Goal: Transaction & Acquisition: Book appointment/travel/reservation

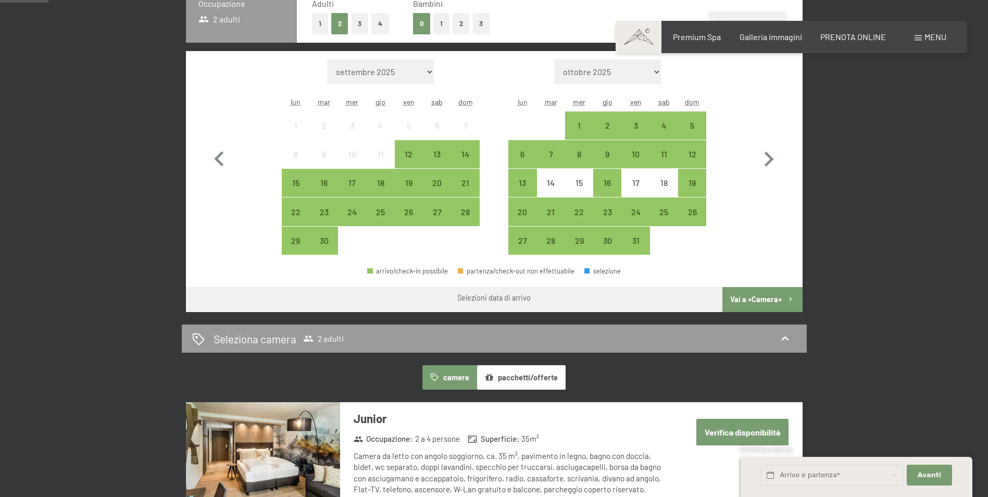
scroll to position [156, 0]
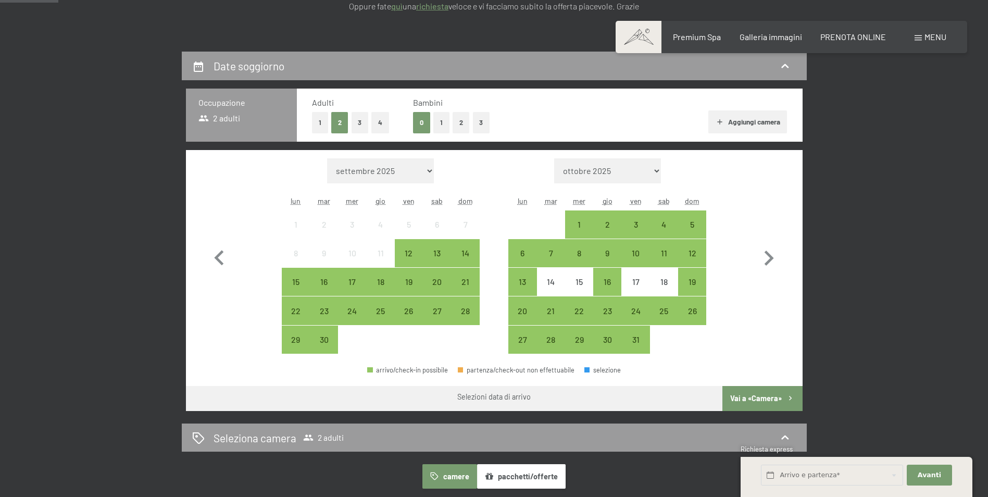
scroll to position [208, 0]
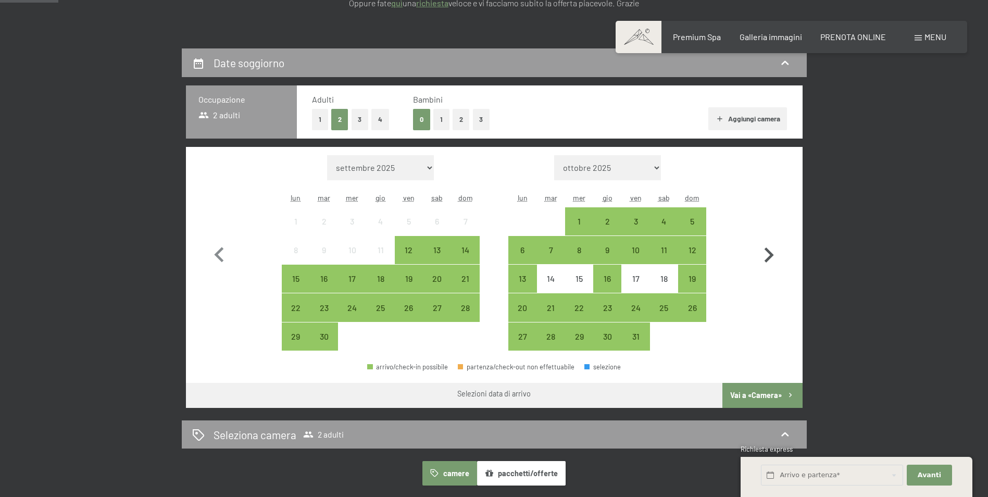
click at [765, 255] on icon "button" at bounding box center [769, 255] width 30 height 30
select select "[DATE]"
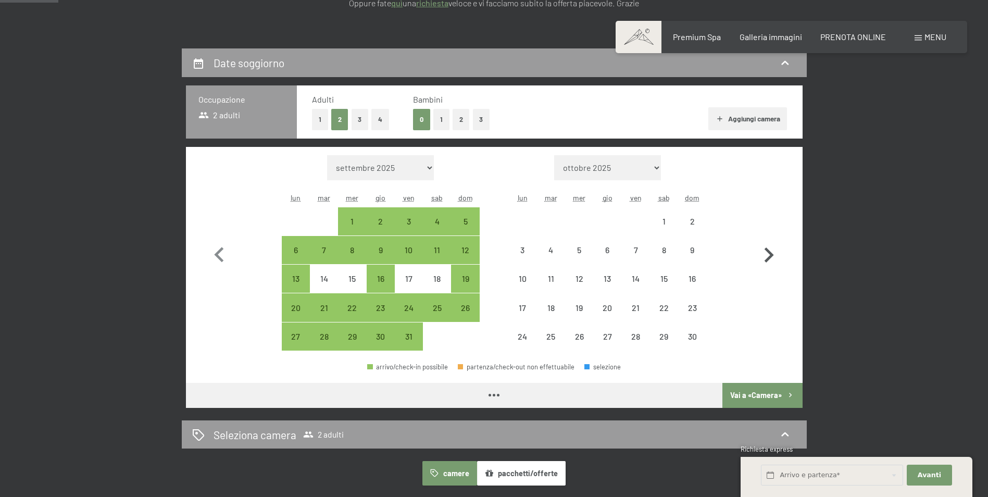
click at [765, 255] on icon "button" at bounding box center [769, 255] width 30 height 30
select select "[DATE]"
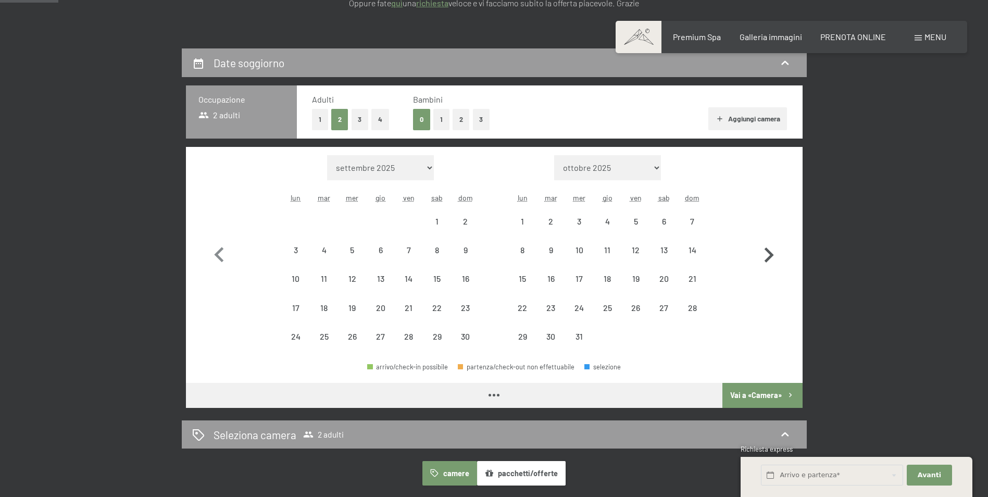
click at [765, 255] on icon "button" at bounding box center [769, 255] width 30 height 30
select select "[DATE]"
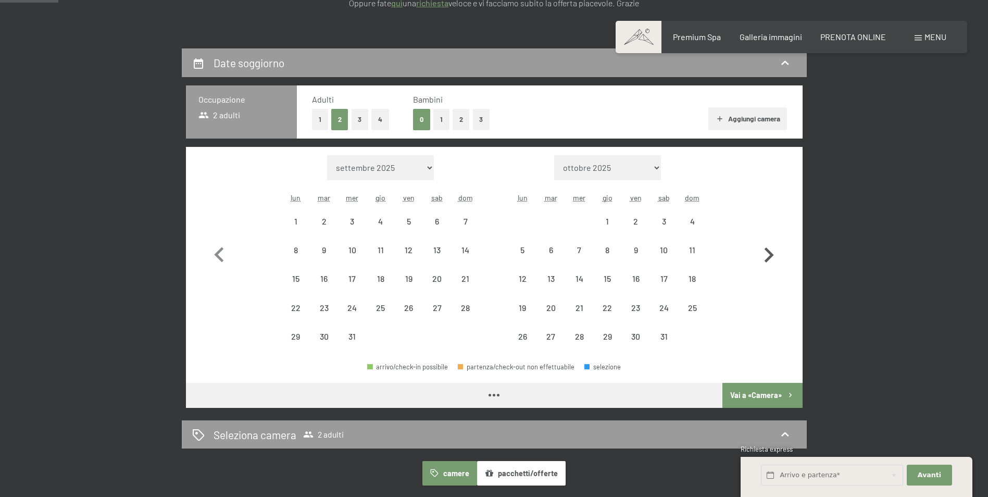
click at [765, 255] on icon "button" at bounding box center [769, 255] width 30 height 30
select select "[DATE]"
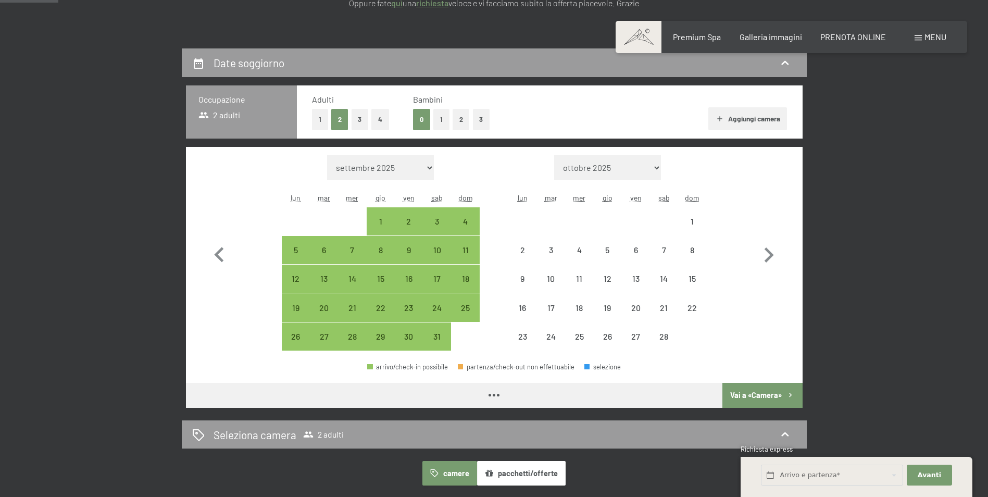
select select "[DATE]"
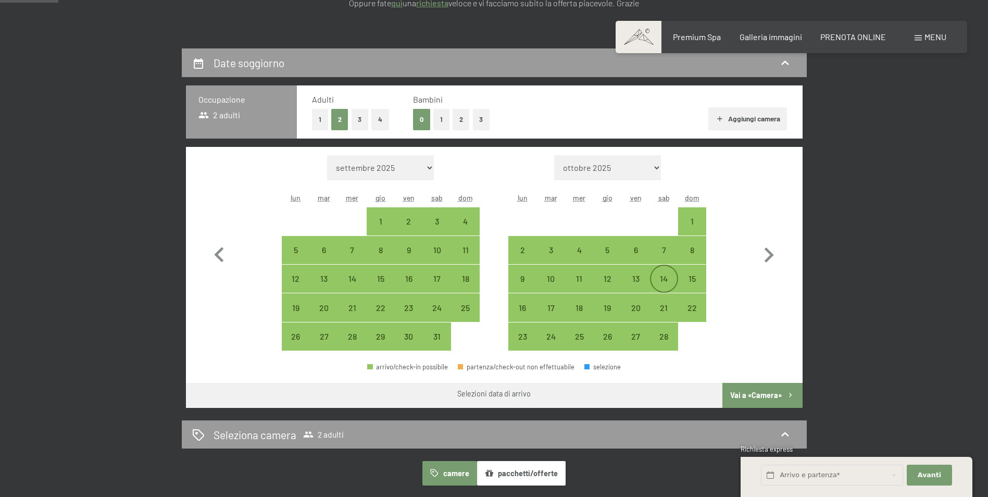
click at [665, 280] on div "14" at bounding box center [664, 288] width 26 height 26
select select "[DATE]"
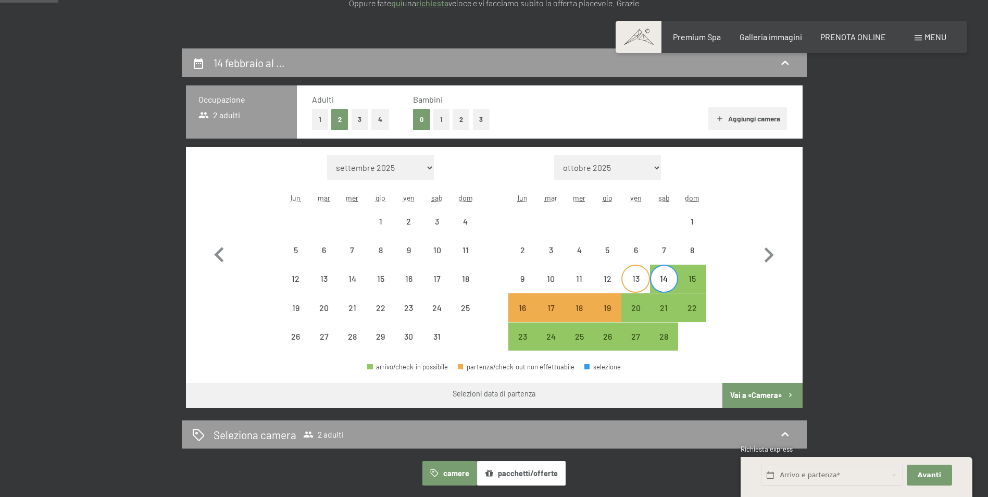
click at [635, 283] on div "13" at bounding box center [636, 288] width 26 height 26
select select "[DATE]"
click at [479, 120] on button "3" at bounding box center [481, 119] width 17 height 21
select select "[DATE]"
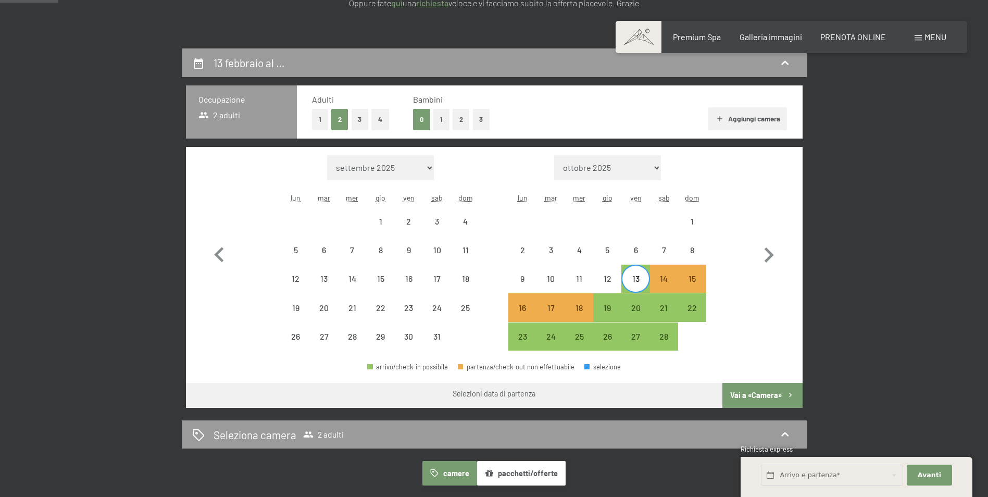
select select "[DATE]"
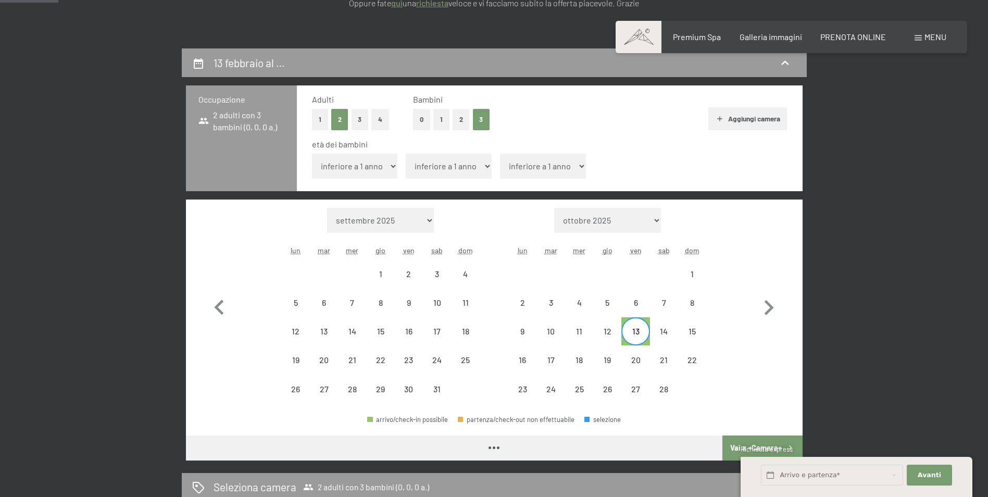
select select "[DATE]"
click at [517, 361] on div "16" at bounding box center [523, 369] width 26 height 26
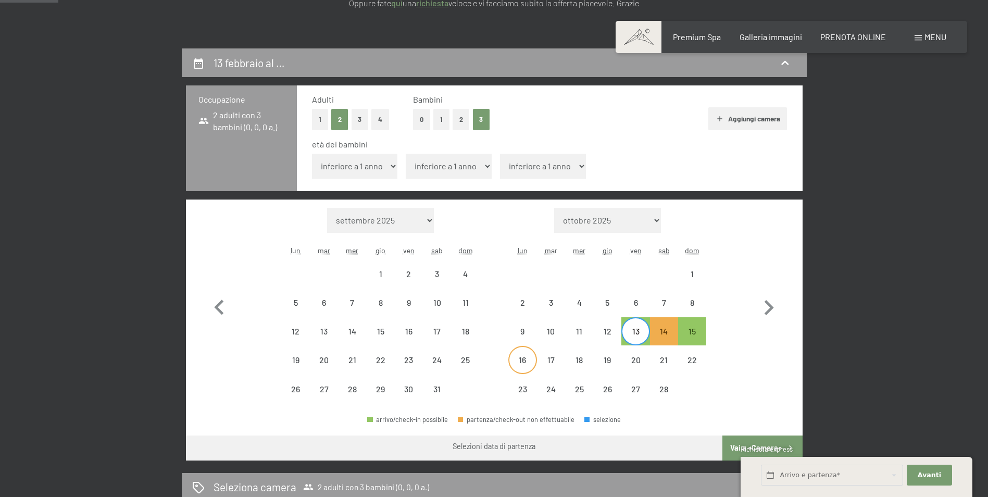
select select "[DATE]"
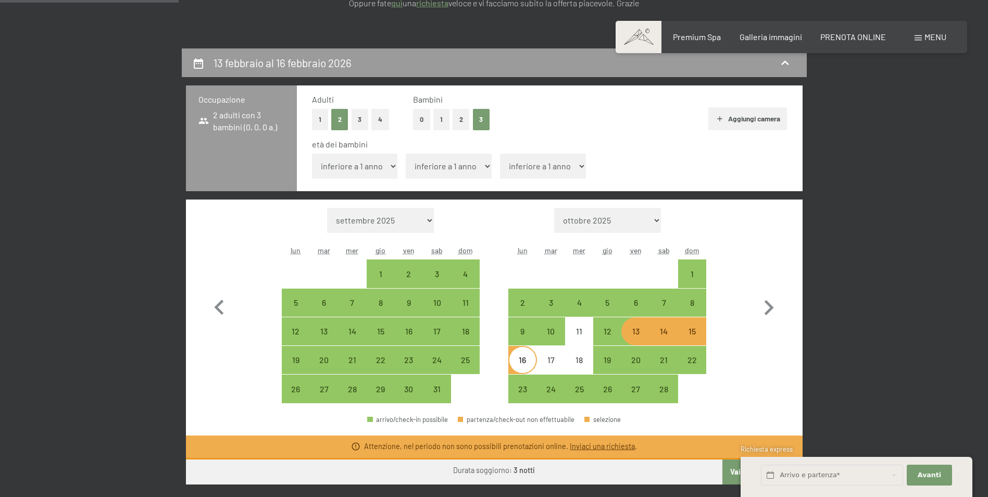
scroll to position [261, 0]
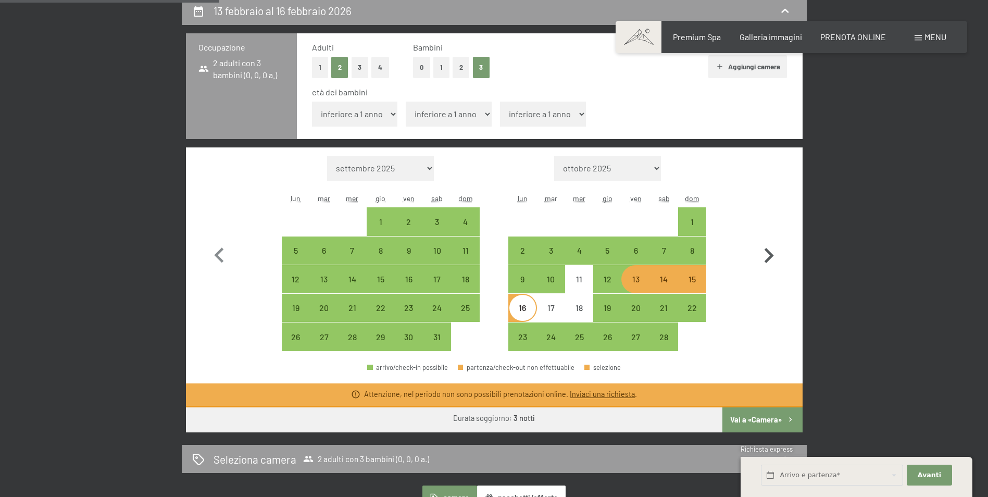
click at [762, 340] on button "button" at bounding box center [769, 254] width 30 height 196
select select "[DATE]"
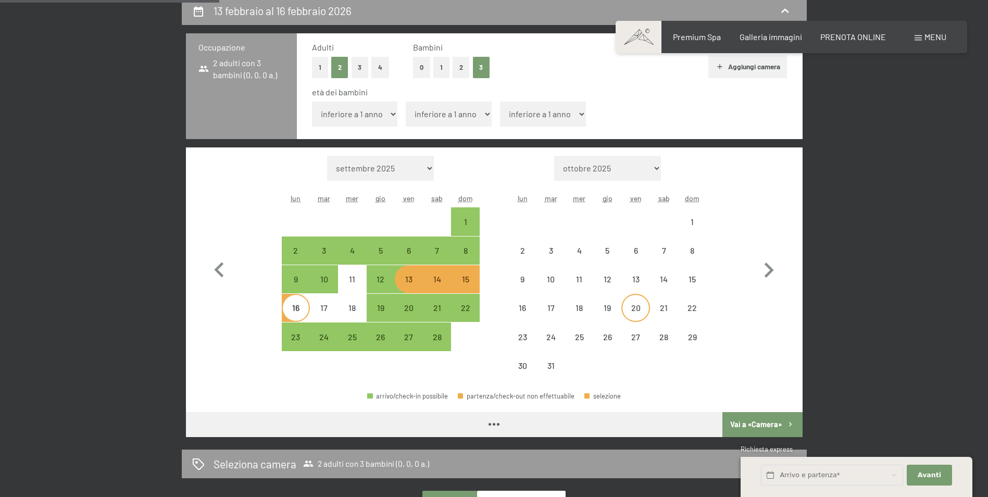
select select "[DATE]"
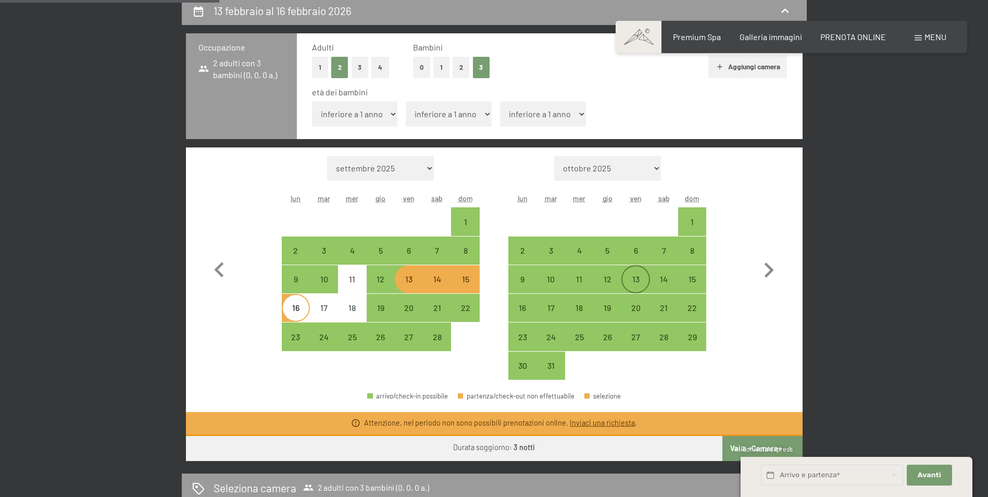
click at [636, 283] on div "13" at bounding box center [636, 288] width 26 height 26
select select "[DATE]"
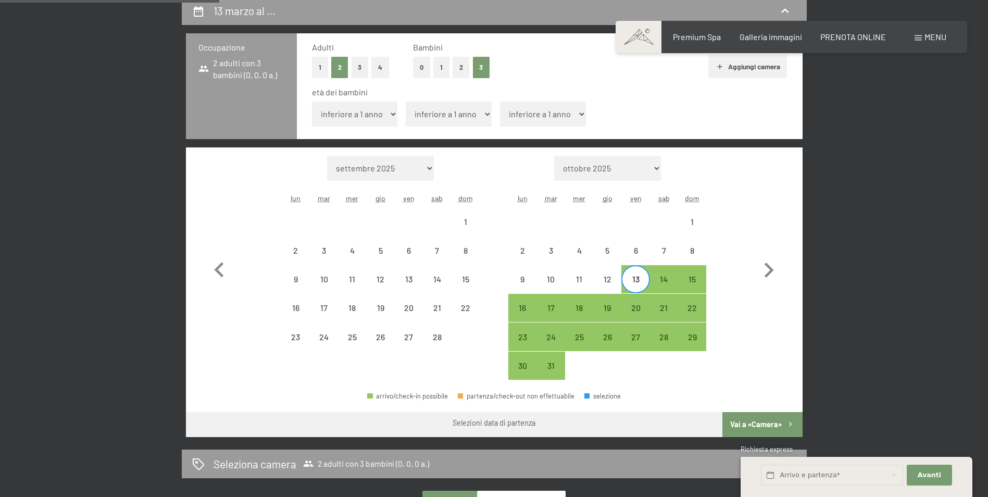
click at [393, 114] on select "inferiore a 1 anno 1 anno 2 anni 3 anni 4 anni 5 anni 6 anni 7 anni 8 anni 9 an…" at bounding box center [355, 114] width 86 height 25
select select "7"
click at [312, 102] on select "inferiore a 1 anno 1 anno 2 anni 3 anni 4 anni 5 anni 6 anni 7 anni 8 anni 9 an…" at bounding box center [355, 114] width 86 height 25
select select "[DATE]"
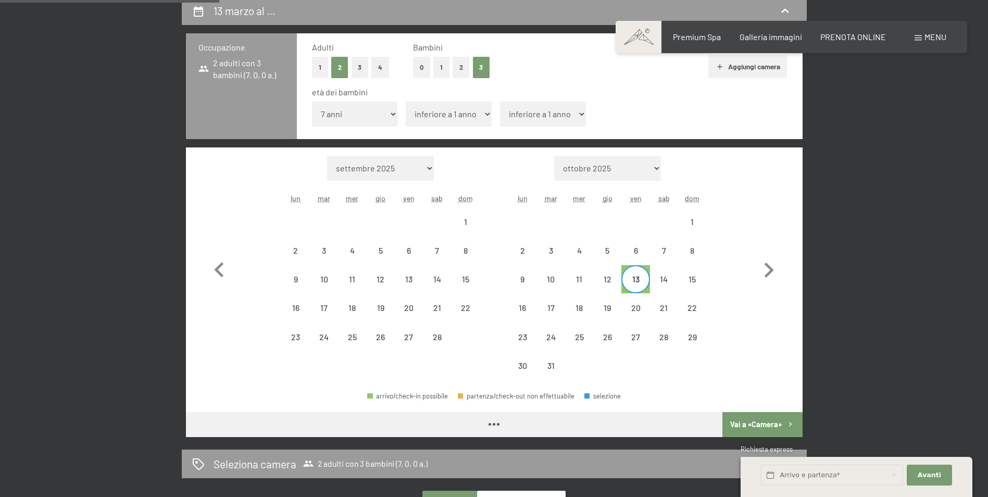
click at [471, 116] on select "inferiore a 1 anno 1 anno 2 anni 3 anni 4 anni 5 anni 6 anni 7 anni 8 anni 9 an…" at bounding box center [449, 114] width 86 height 25
select select "[DATE]"
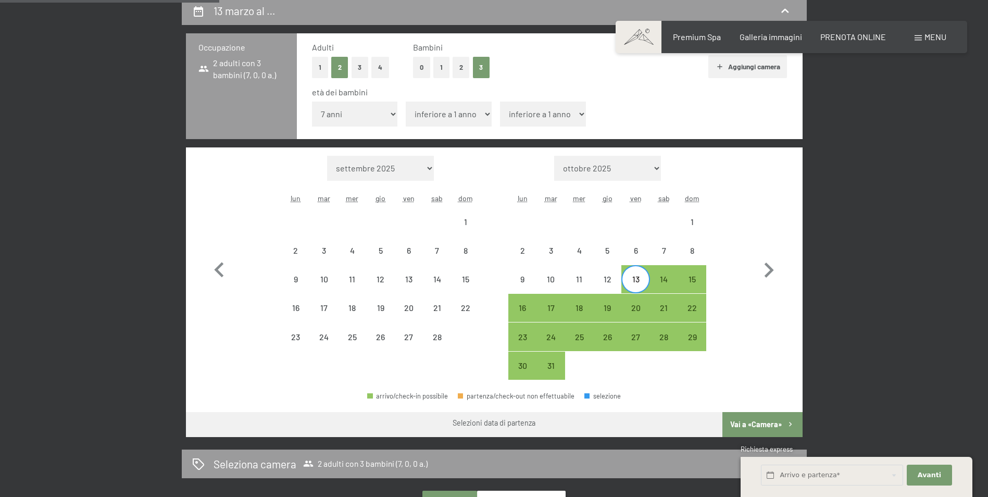
select select "[DATE]"
select select "12"
click at [406, 102] on select "inferiore a 1 anno 1 anno 2 anni 3 anni 4 anni 5 anni 6 anni 7 anni 8 anni 9 an…" at bounding box center [449, 114] width 86 height 25
select select "[DATE]"
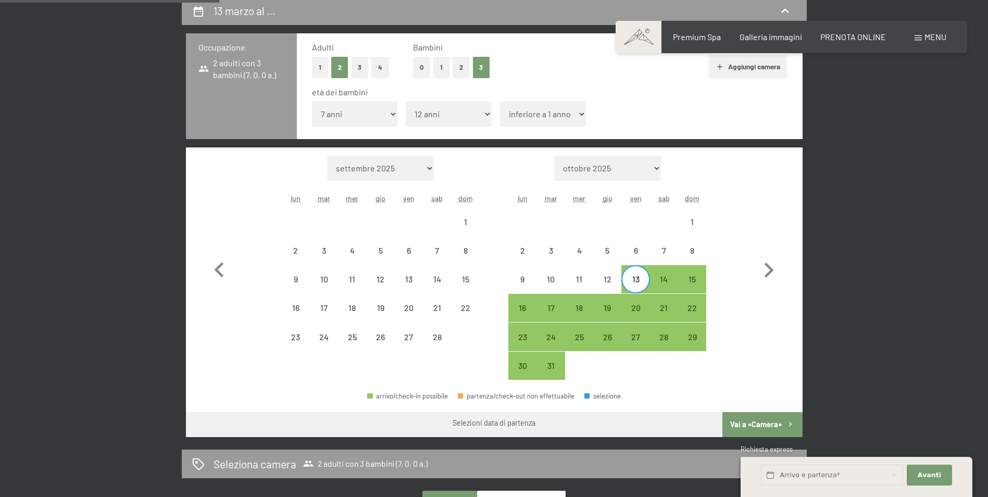
select select "[DATE]"
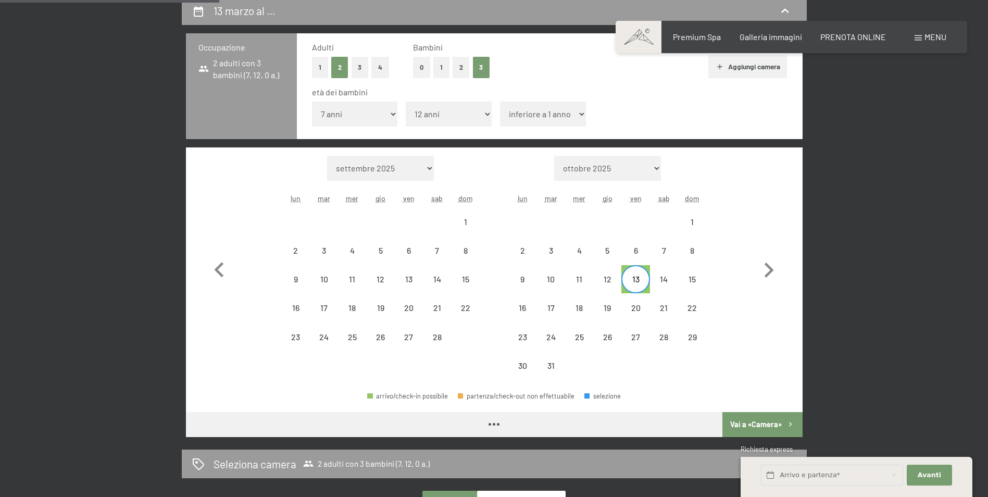
select select "[DATE]"
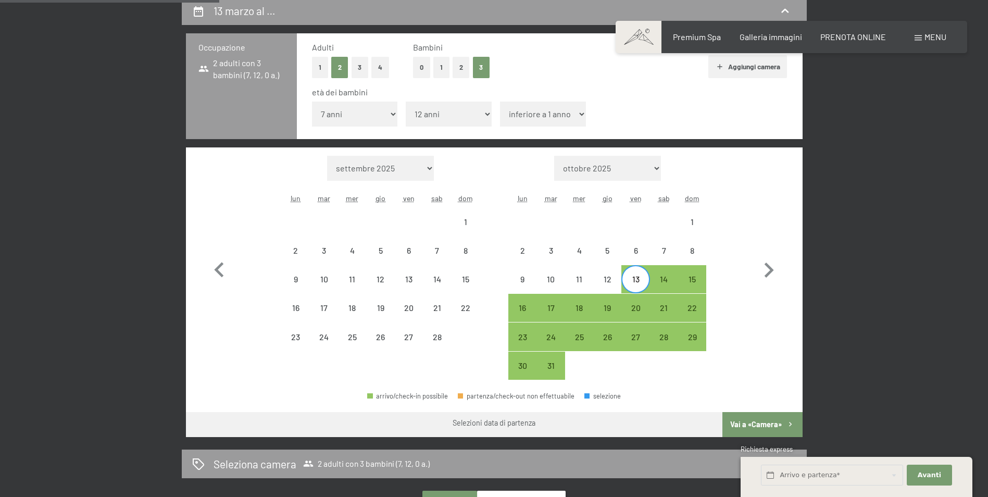
click at [576, 115] on select "inferiore a 1 anno 1 anno 2 anni 3 anni 4 anni 5 anni 6 anni 7 anni 8 anni 9 an…" at bounding box center [543, 114] width 86 height 25
select select "13"
click at [500, 102] on select "inferiore a 1 anno 1 anno 2 anni 3 anni 4 anni 5 anni 6 anni 7 anni 8 anni 9 an…" at bounding box center [543, 114] width 86 height 25
select select "[DATE]"
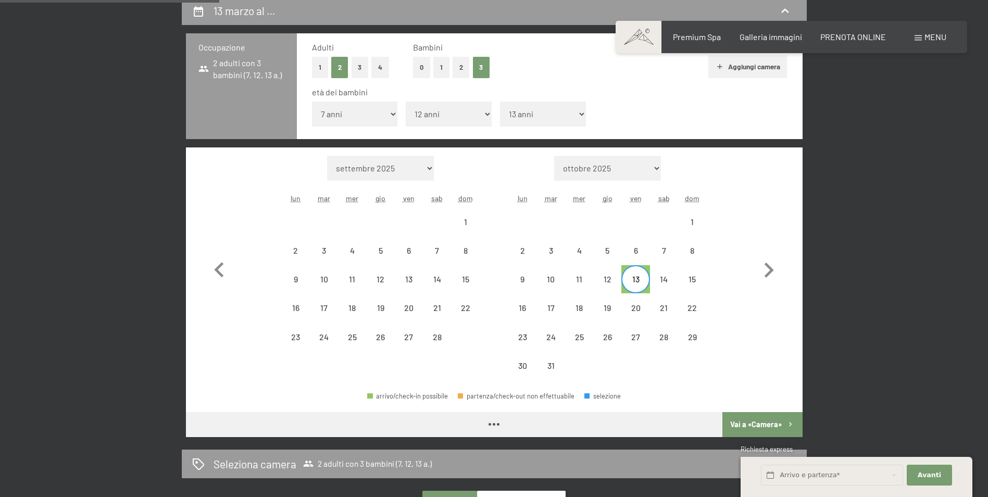
select select "[DATE]"
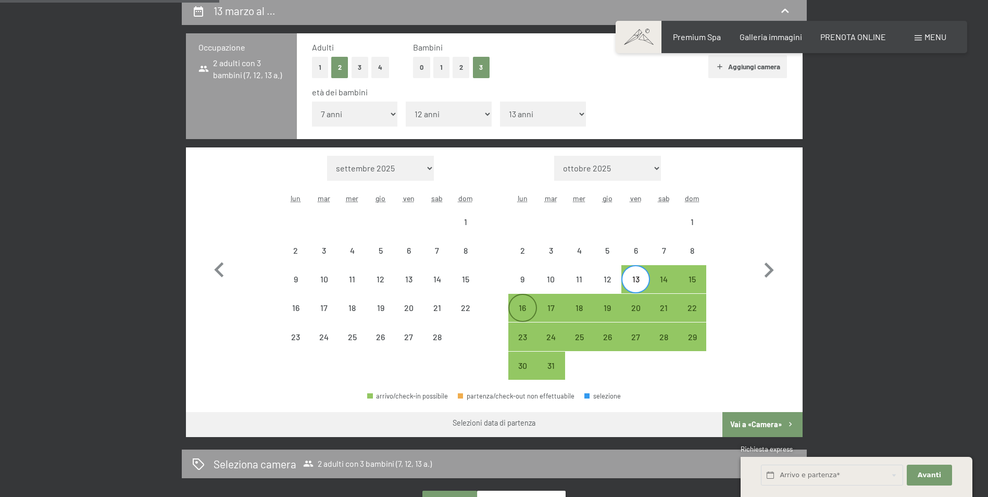
click at [523, 305] on div "16" at bounding box center [523, 317] width 26 height 26
select select "[DATE]"
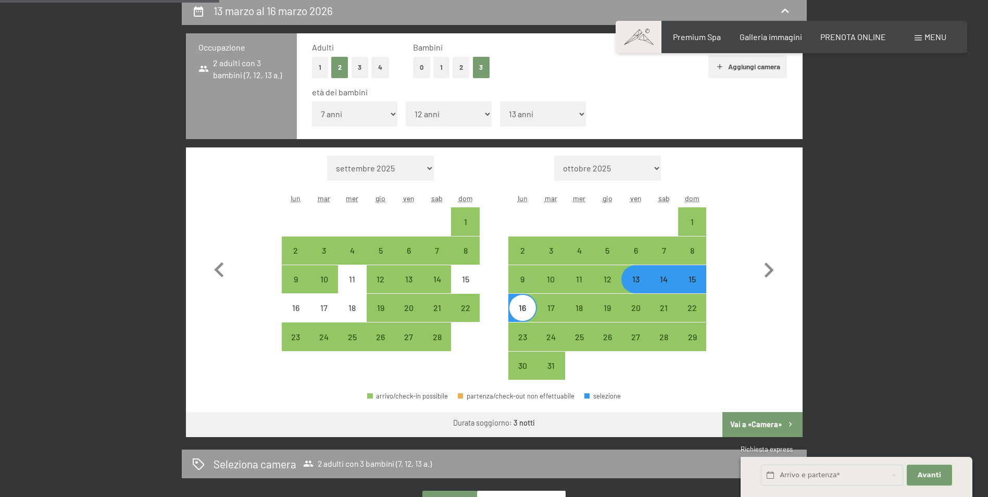
click at [773, 422] on button "Vai a «Camera»" at bounding box center [763, 424] width 80 height 25
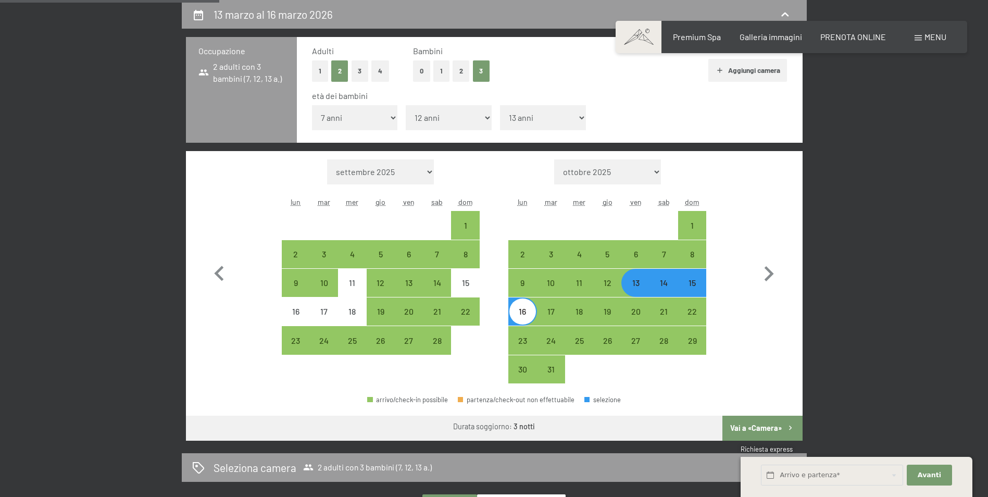
select select "[DATE]"
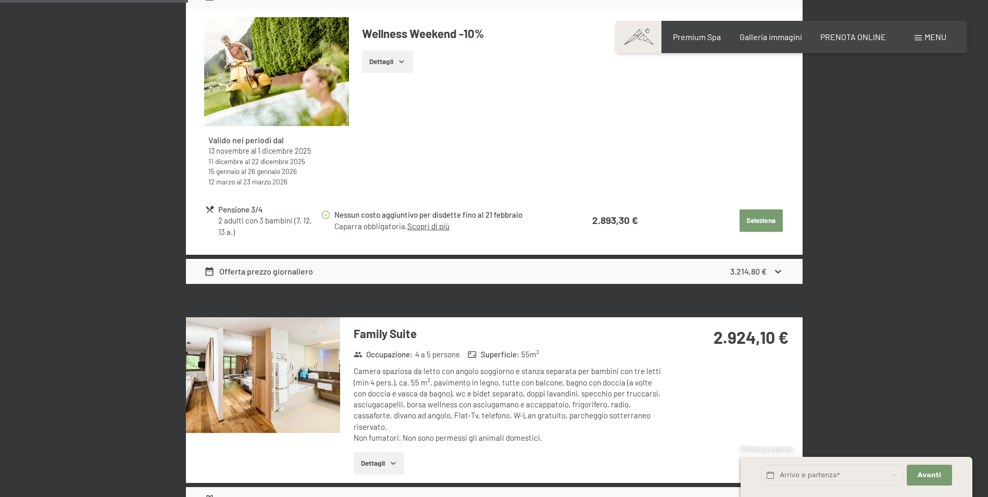
scroll to position [413, 0]
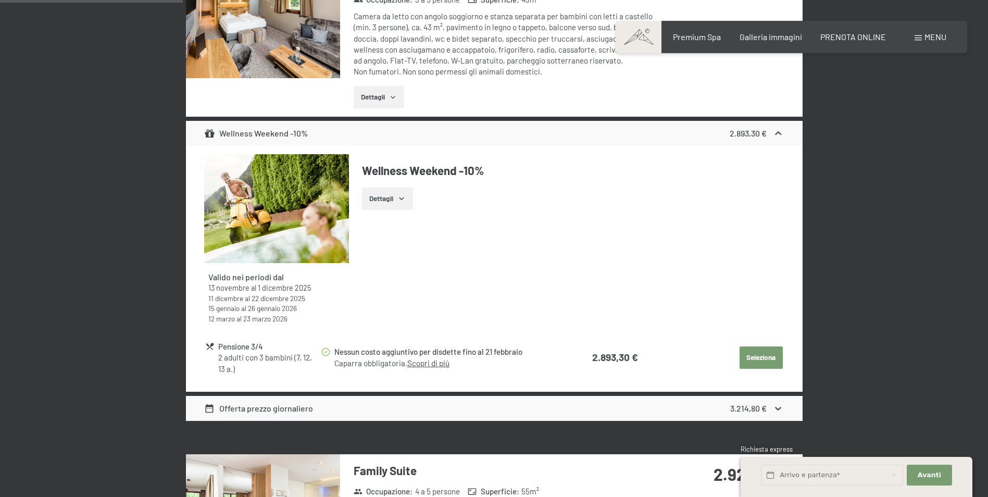
click at [262, 409] on div "Offerta prezzo giornaliero" at bounding box center [258, 408] width 109 height 13
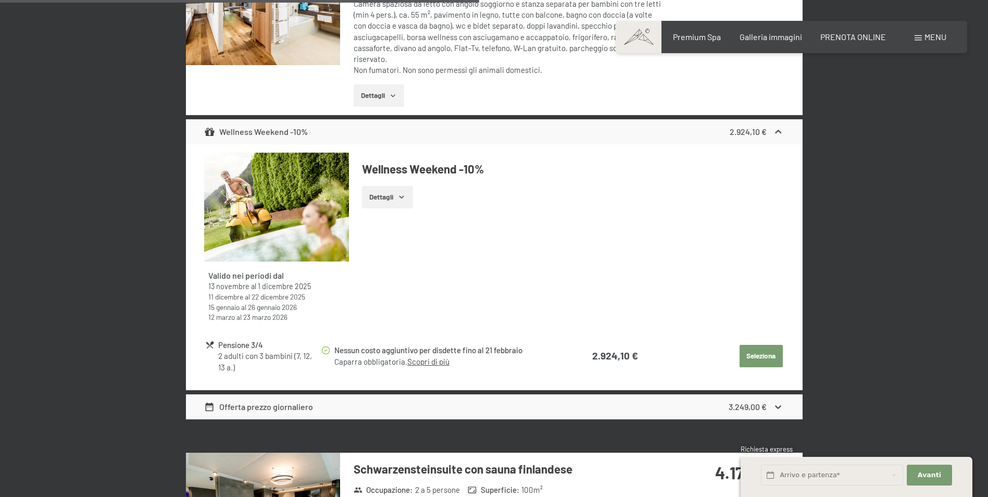
scroll to position [1299, 0]
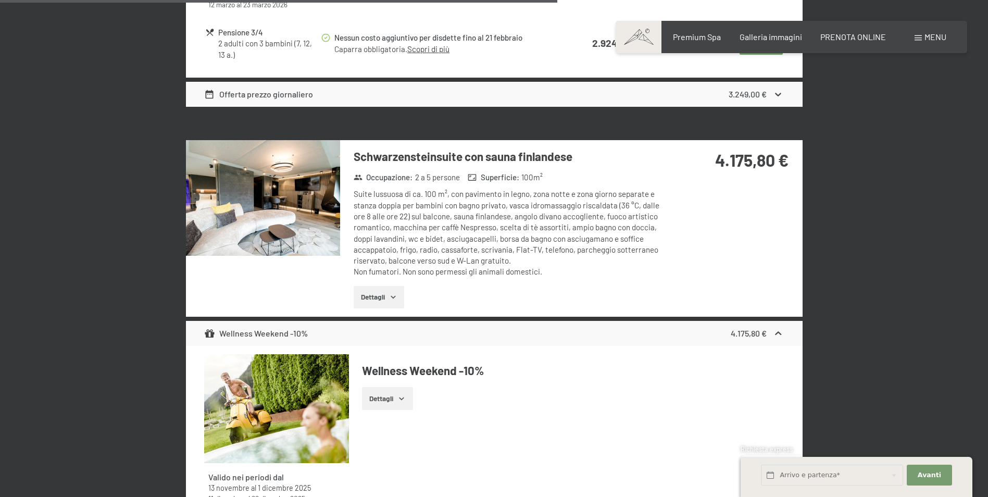
click at [397, 298] on icon "button" at bounding box center [393, 297] width 8 height 8
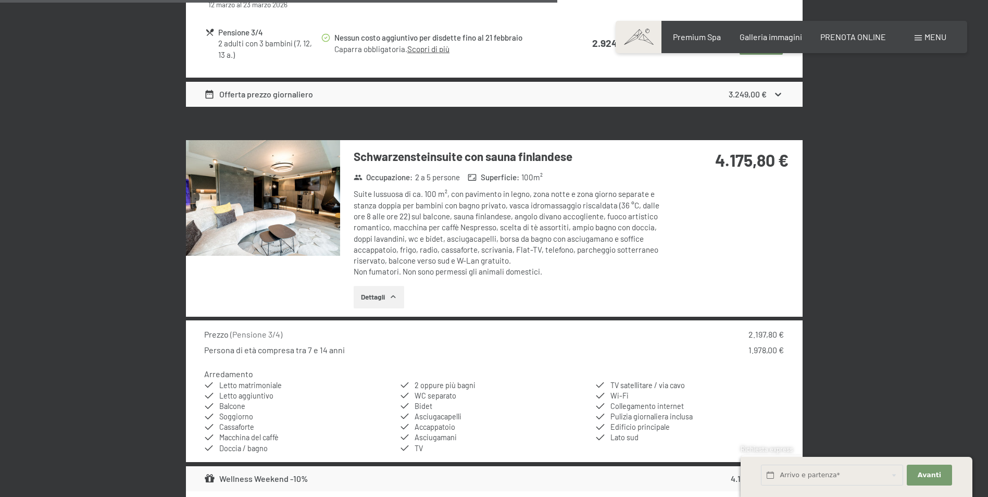
click at [622, 241] on div "Suite lussuosa di ca. 100 m², con pavimento in legno, [PERSON_NAME] e [PERSON_N…" at bounding box center [509, 233] width 310 height 89
click at [300, 197] on img at bounding box center [263, 198] width 154 height 116
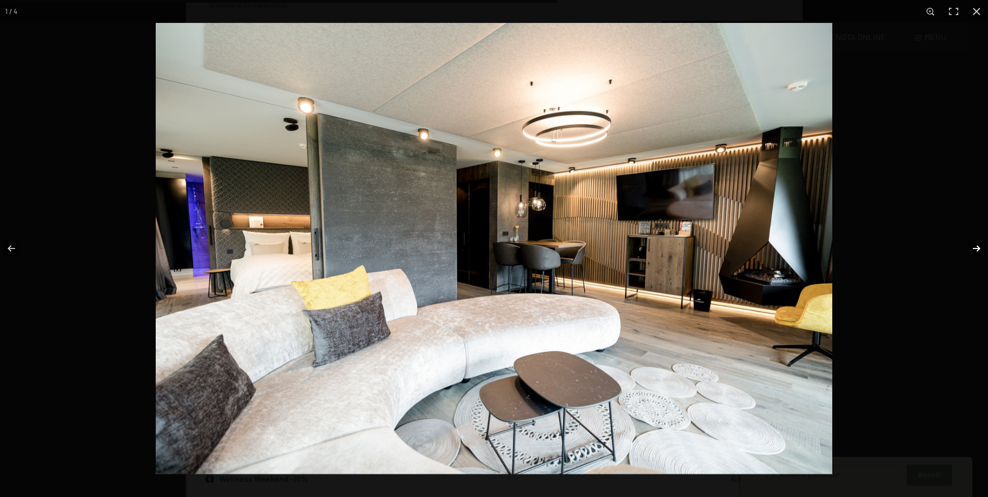
click at [976, 248] on button "button" at bounding box center [970, 248] width 36 height 52
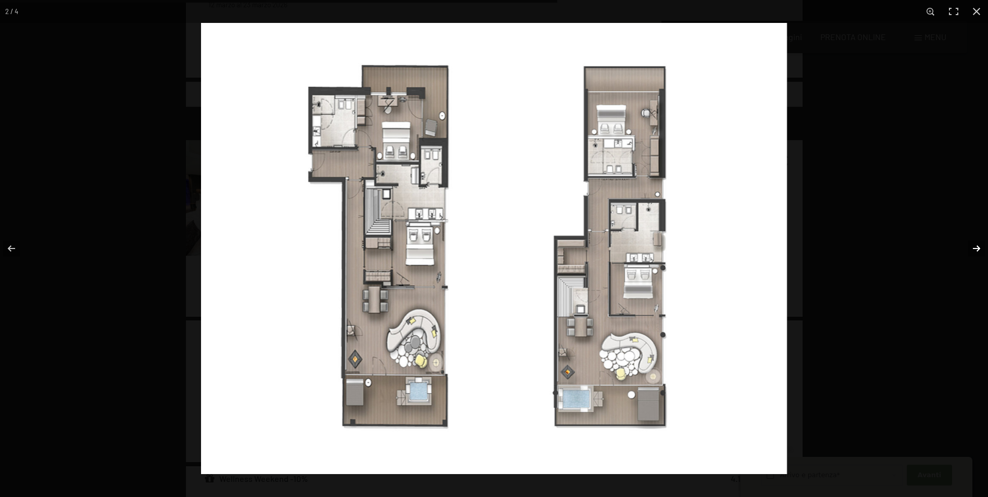
click at [979, 247] on button "button" at bounding box center [970, 248] width 36 height 52
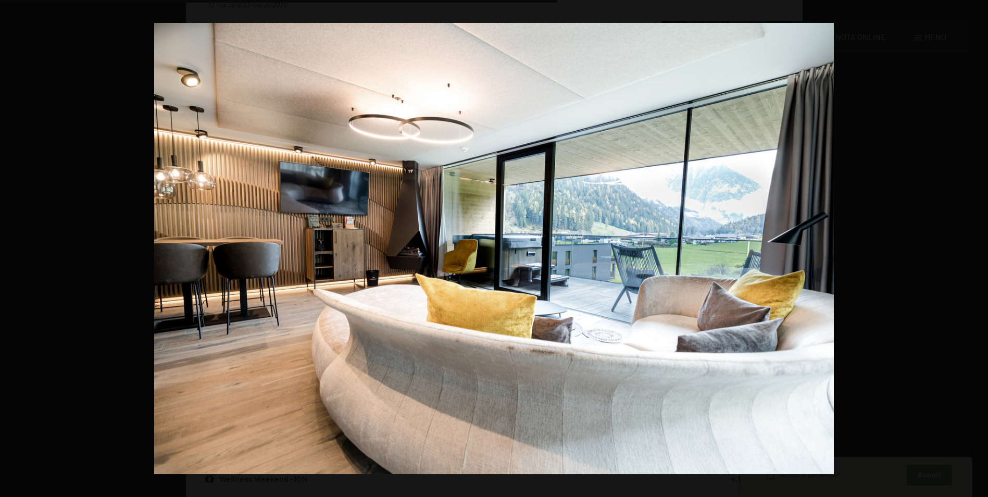
click at [979, 247] on button "button" at bounding box center [970, 248] width 36 height 52
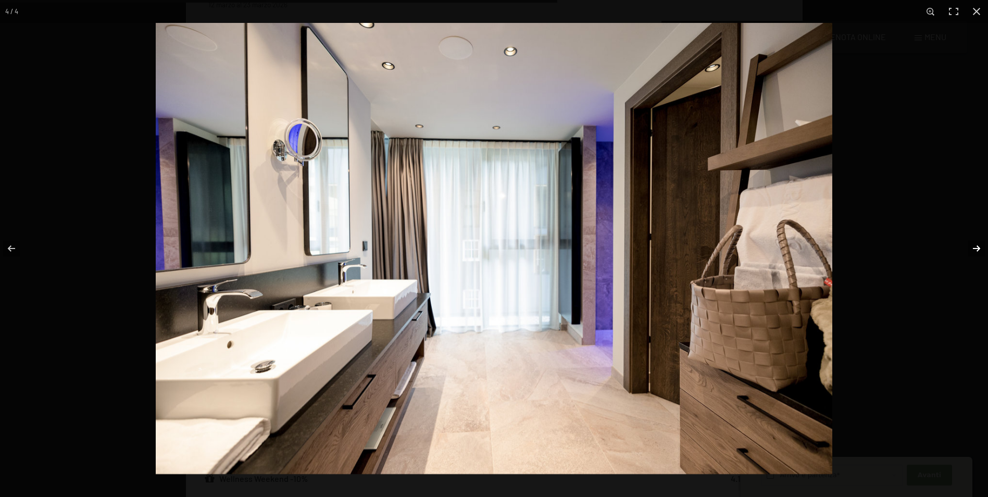
click at [978, 250] on button "button" at bounding box center [970, 248] width 36 height 52
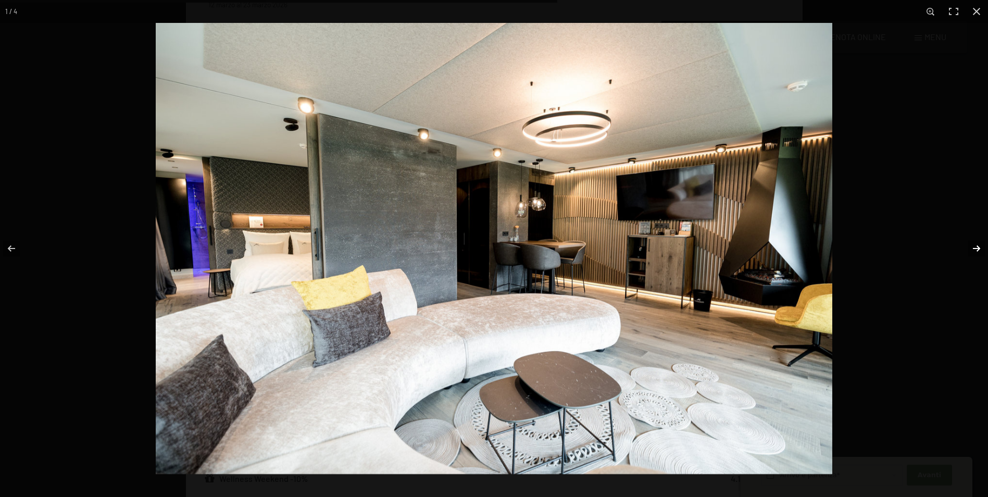
click at [978, 250] on button "button" at bounding box center [970, 248] width 36 height 52
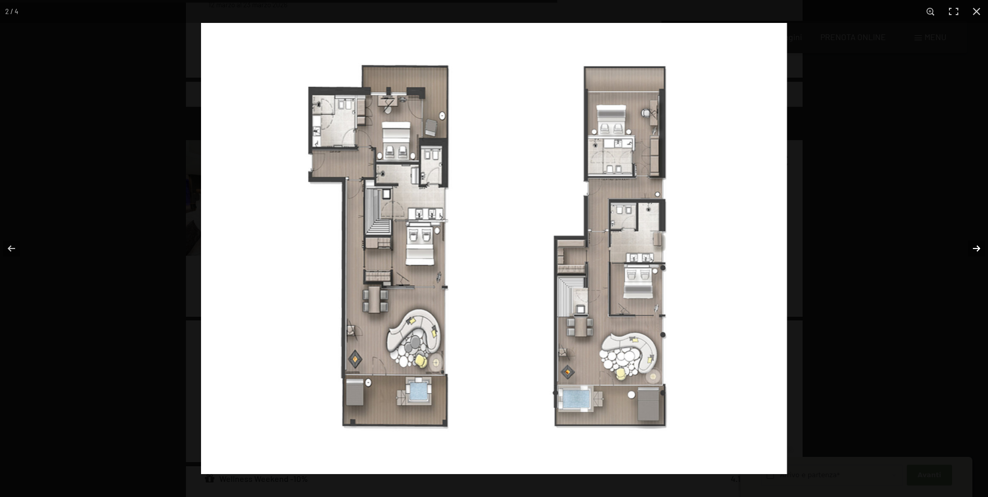
click at [978, 250] on button "button" at bounding box center [970, 248] width 36 height 52
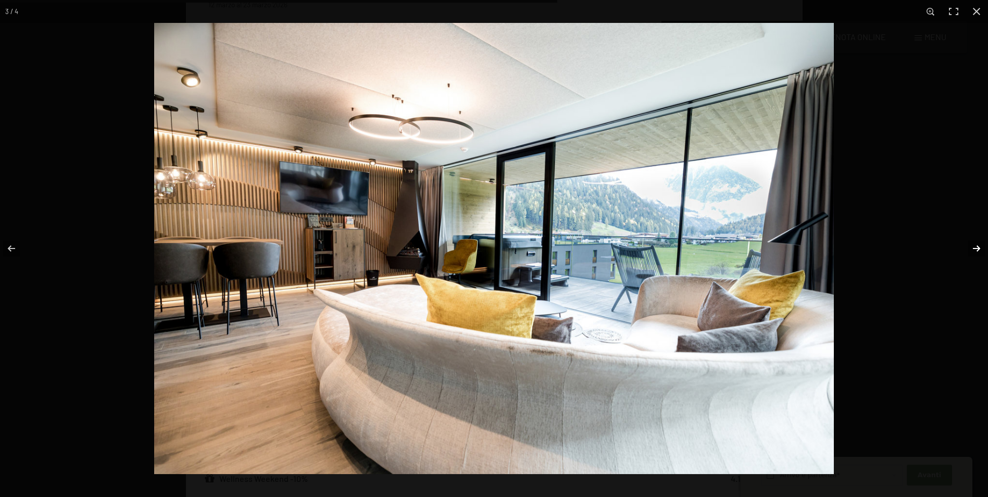
click at [977, 250] on button "button" at bounding box center [970, 248] width 36 height 52
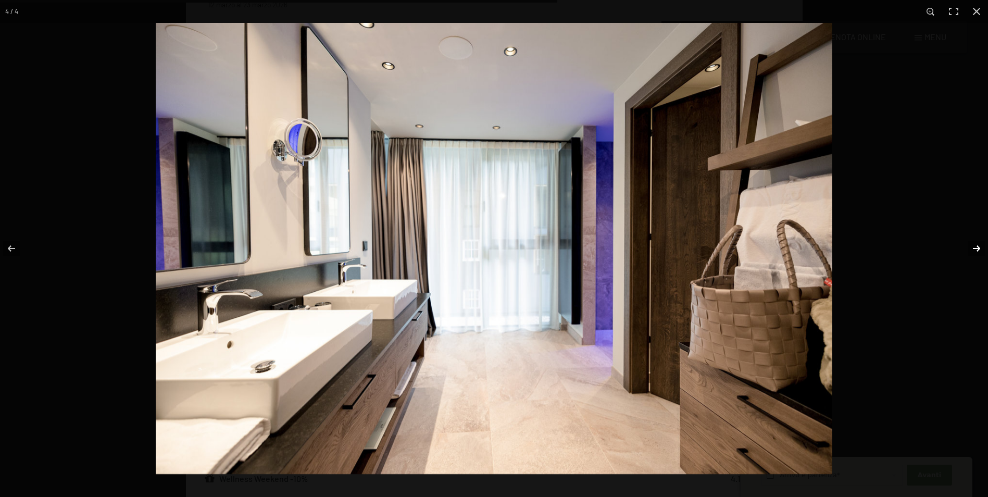
click at [977, 250] on button "button" at bounding box center [970, 248] width 36 height 52
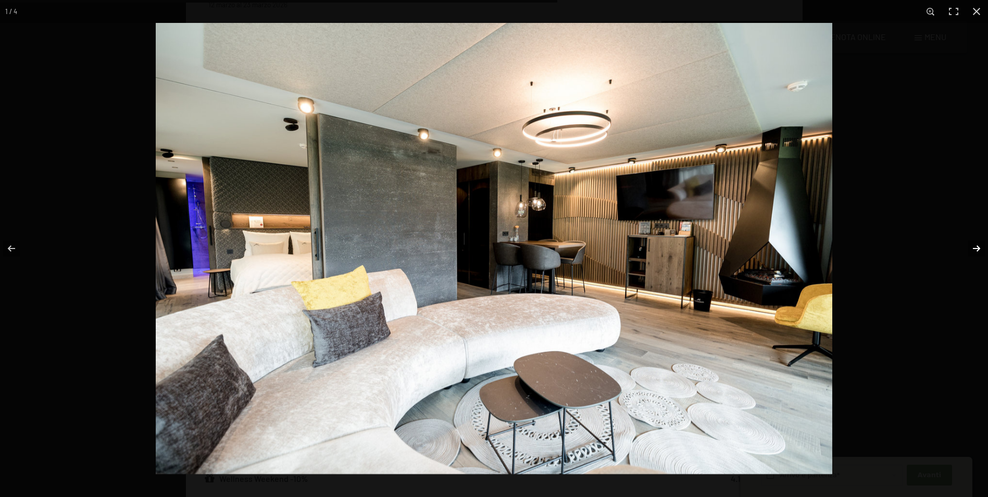
click at [977, 250] on button "button" at bounding box center [970, 248] width 36 height 52
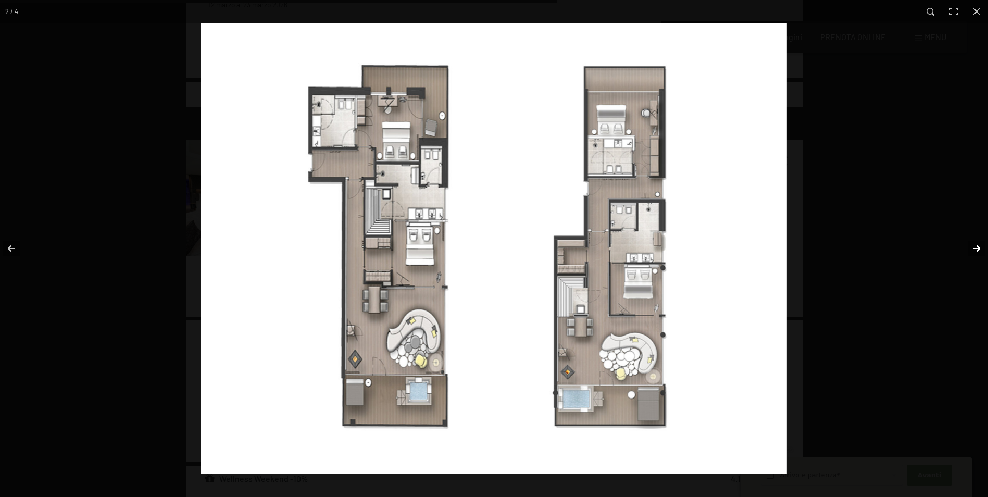
click at [977, 250] on button "button" at bounding box center [970, 248] width 36 height 52
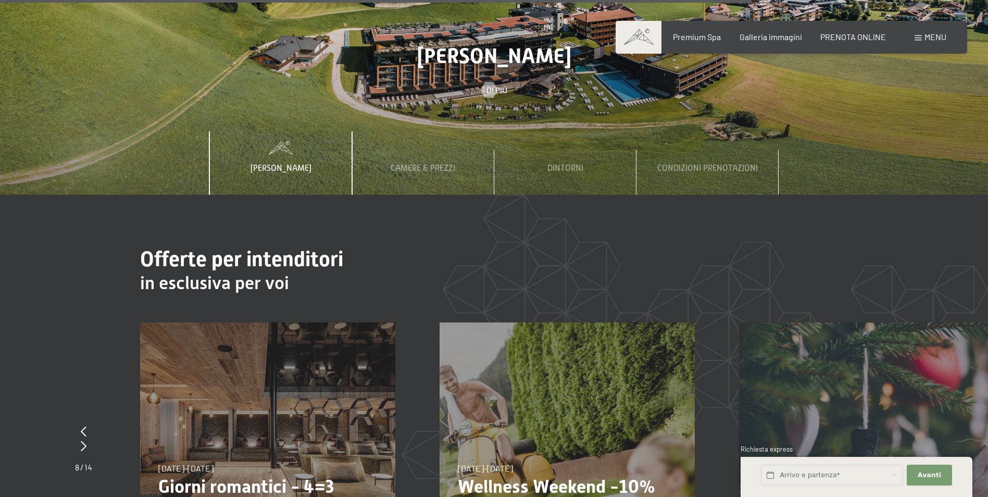
scroll to position [4012, 0]
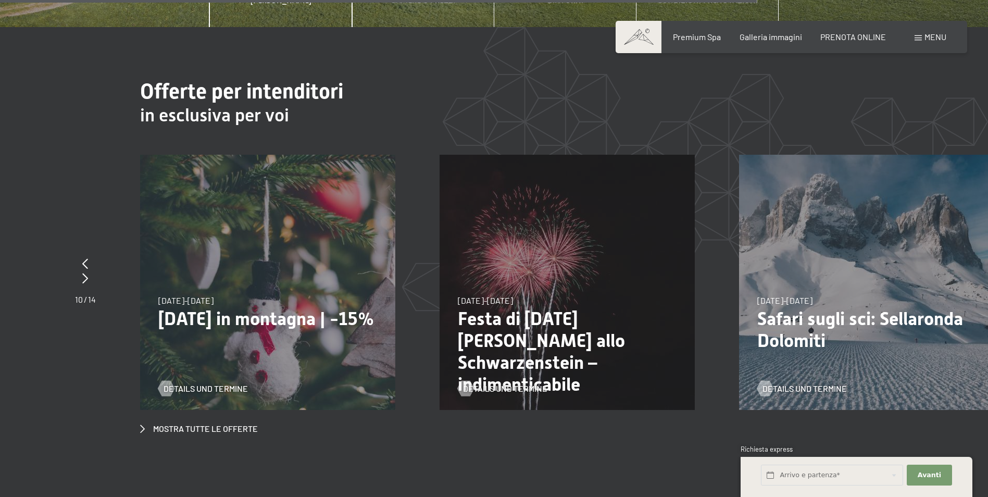
click at [538, 253] on div "26/12/2025-2/1/2026 26/12/2025-2/1/2026 Festa di San Silvestro allo Schwarzenst…" at bounding box center [567, 282] width 255 height 255
click at [516, 383] on span "Details und Termine" at bounding box center [516, 388] width 84 height 11
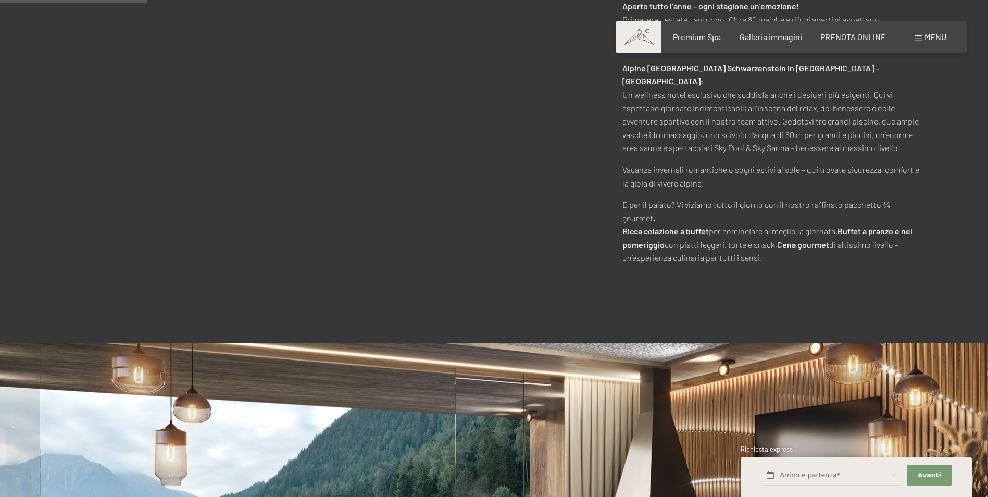
scroll to position [573, 0]
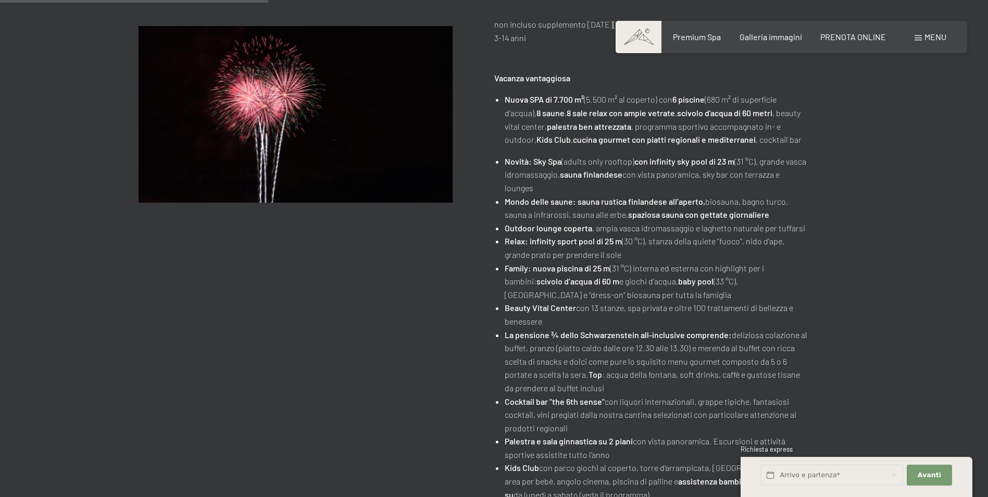
scroll to position [365, 0]
